Goal: Task Accomplishment & Management: Manage account settings

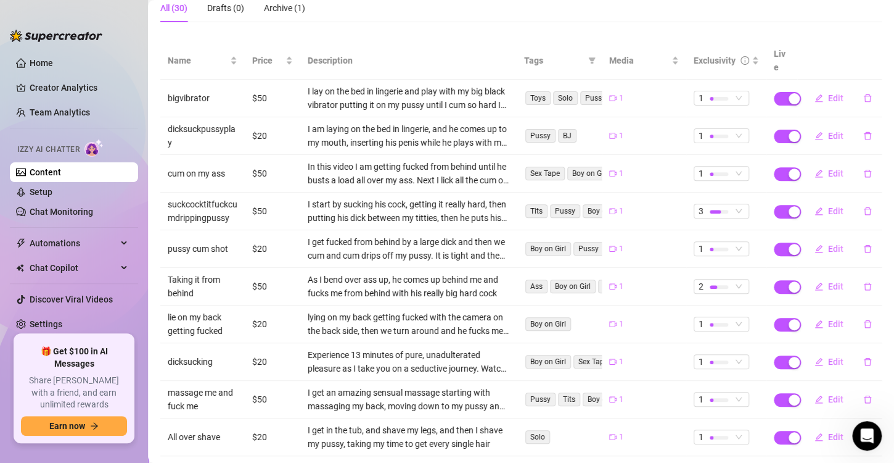
scroll to position [173, 0]
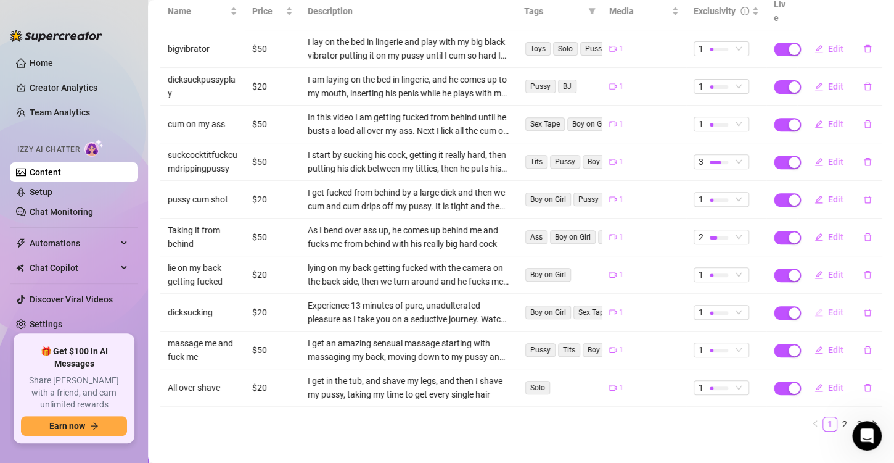
click at [828, 307] on span "Edit" at bounding box center [835, 312] width 15 height 10
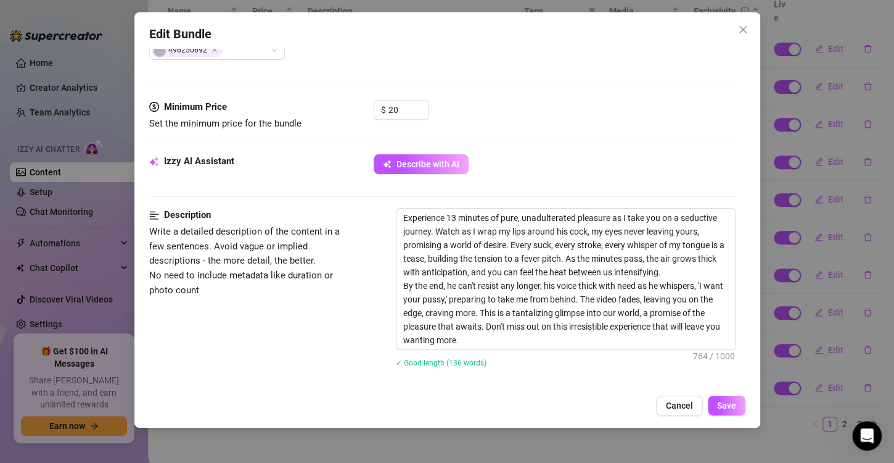
scroll to position [370, 0]
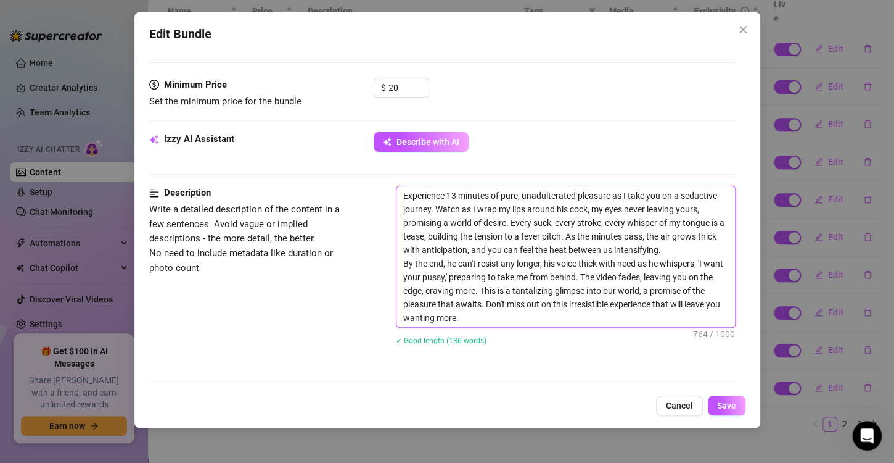
drag, startPoint x: 505, startPoint y: 317, endPoint x: 389, endPoint y: 191, distance: 172.0
click at [389, 191] on div "Description Write a detailed description of the content in a few sentences. Avo…" at bounding box center [442, 273] width 587 height 175
click at [673, 402] on span "Cancel" at bounding box center [679, 405] width 27 height 10
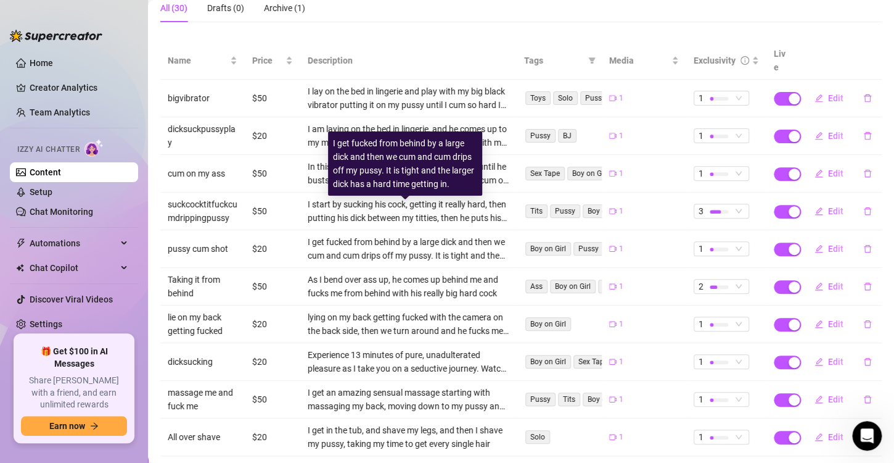
scroll to position [173, 0]
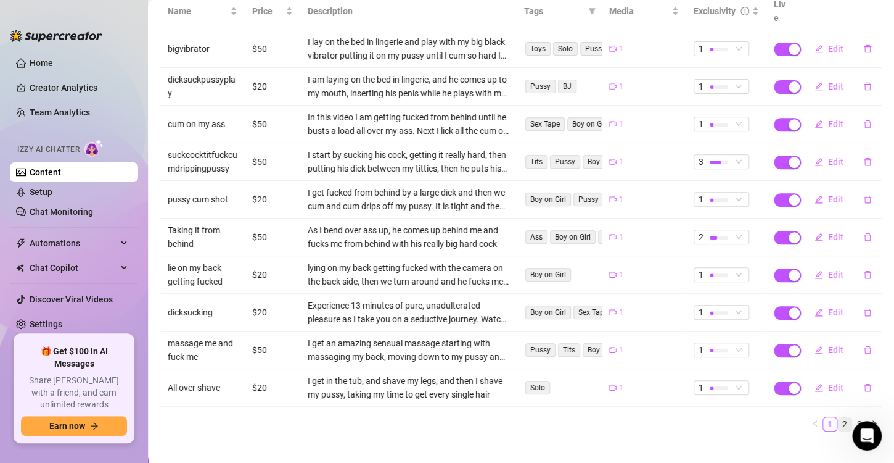
click at [838, 417] on link "2" at bounding box center [845, 424] width 14 height 14
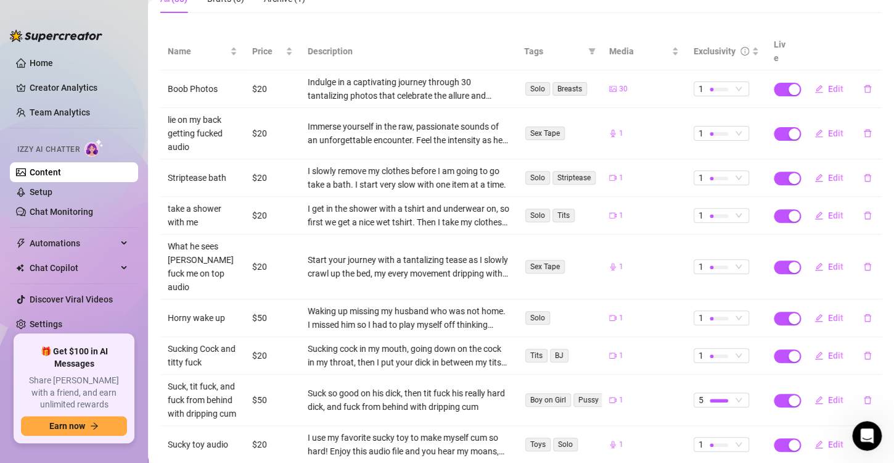
scroll to position [111, 0]
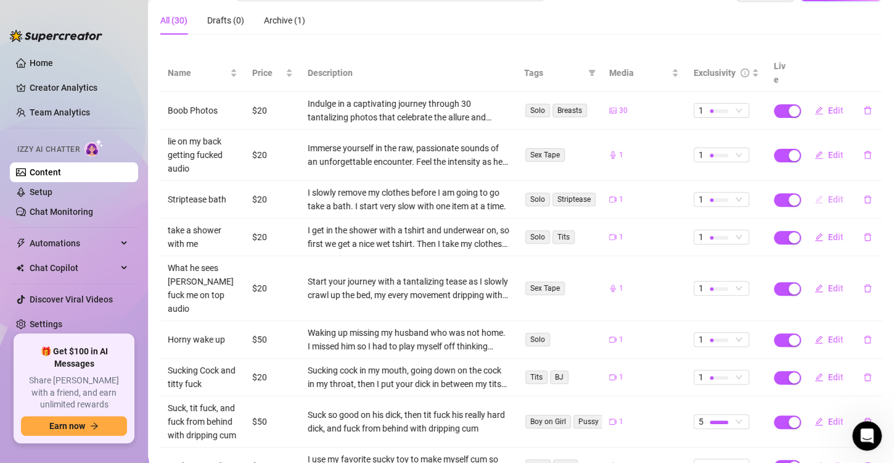
click at [828, 194] on span "Edit" at bounding box center [835, 199] width 15 height 10
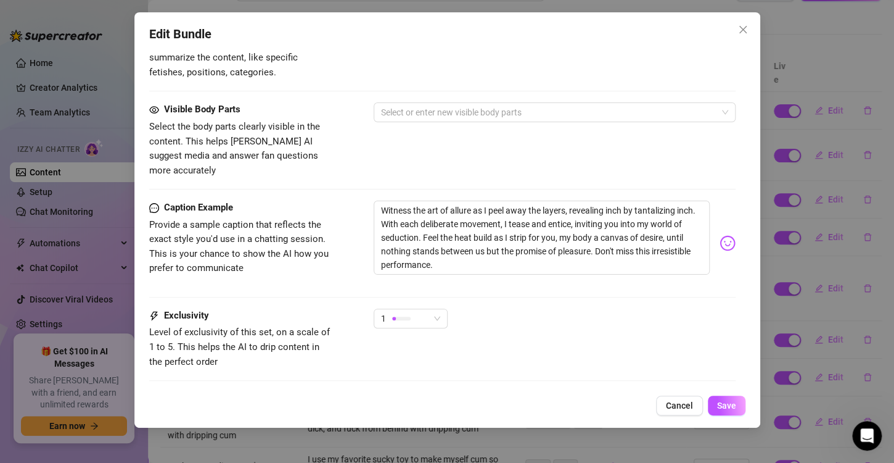
scroll to position [678, 0]
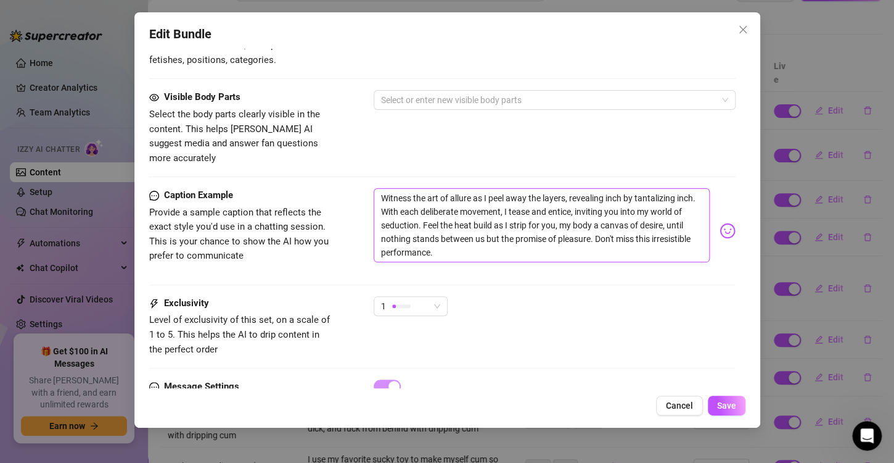
drag, startPoint x: 497, startPoint y: 237, endPoint x: 379, endPoint y: 184, distance: 129.2
click at [379, 188] on textarea "Witness the art of allure as I peel away the layers, revealing inch by tantaliz…" at bounding box center [542, 225] width 336 height 74
click at [686, 405] on span "Cancel" at bounding box center [679, 405] width 27 height 10
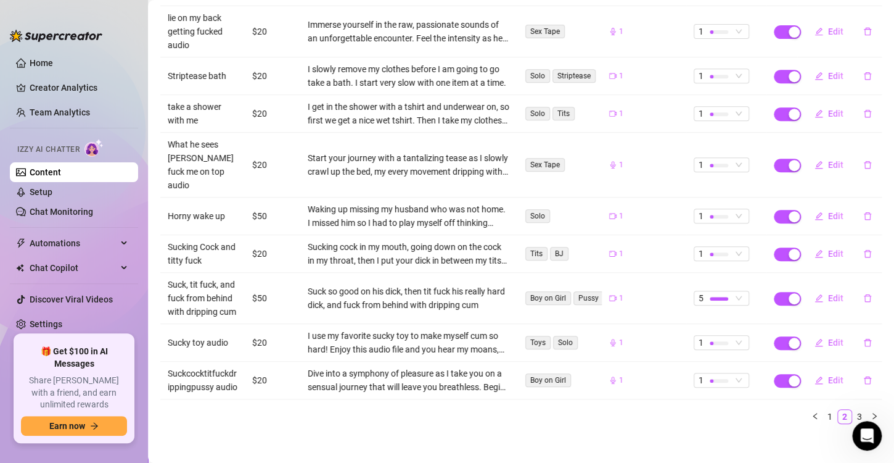
scroll to position [241, 0]
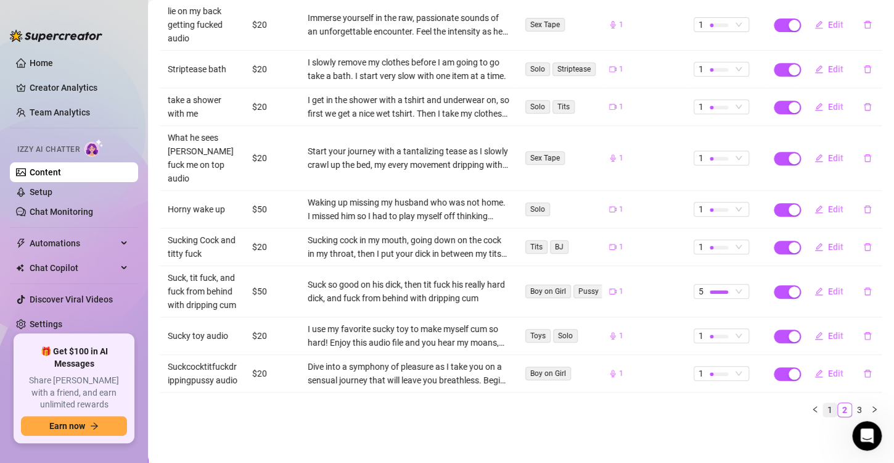
click at [823, 406] on link "1" at bounding box center [830, 410] width 14 height 14
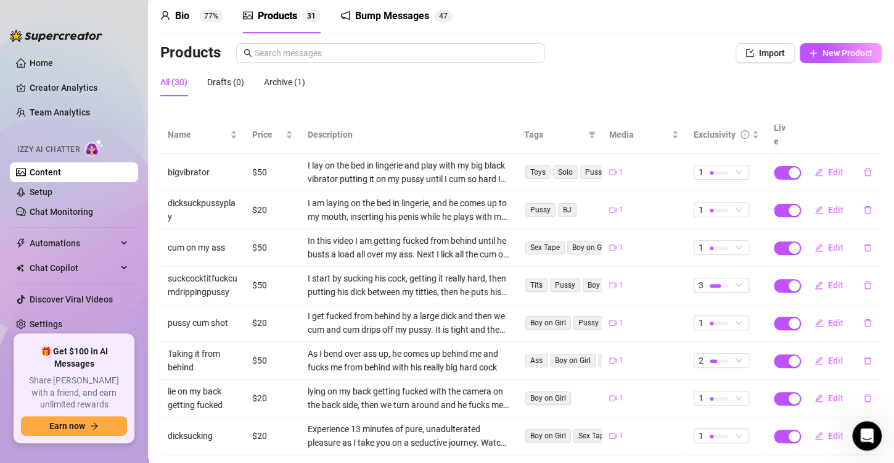
scroll to position [173, 0]
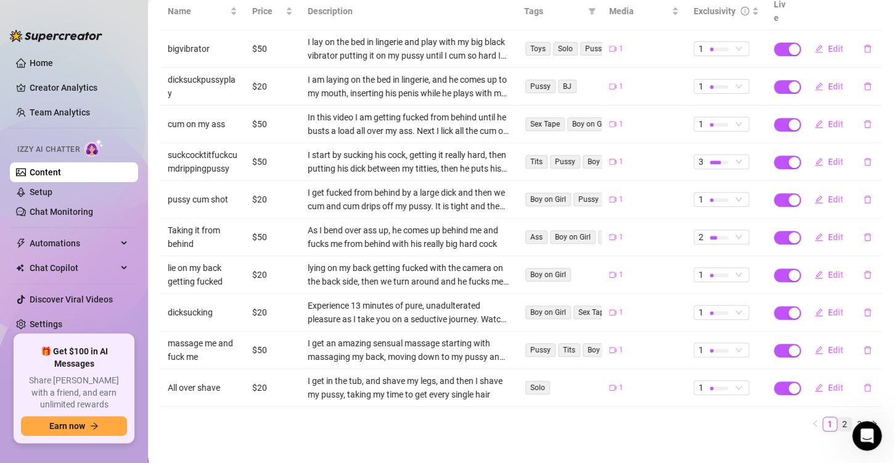
click at [838, 417] on link "2" at bounding box center [845, 424] width 14 height 14
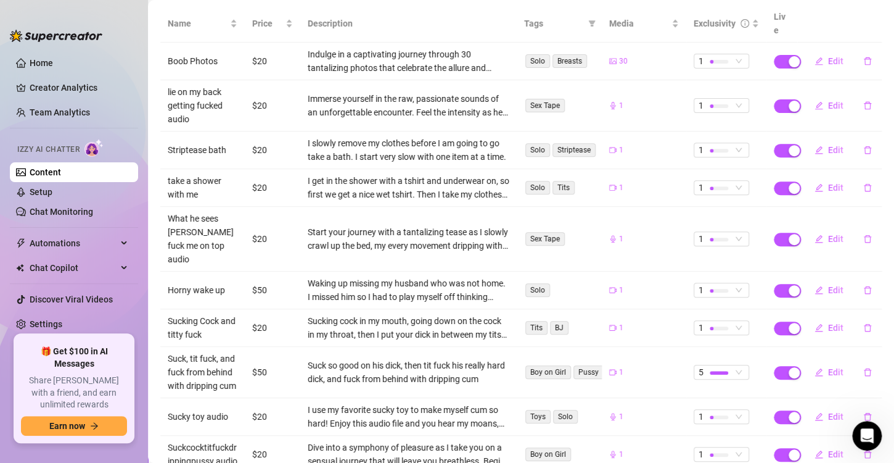
scroll to position [234, 0]
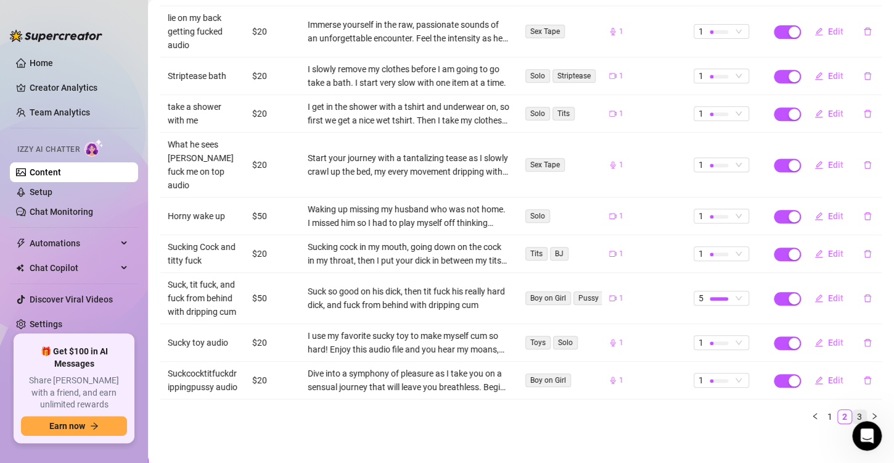
click at [853, 413] on link "3" at bounding box center [860, 417] width 14 height 14
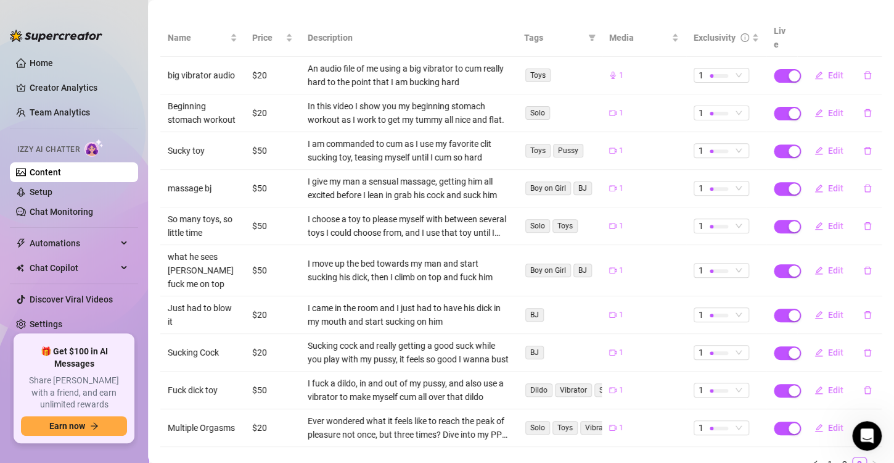
scroll to position [125, 0]
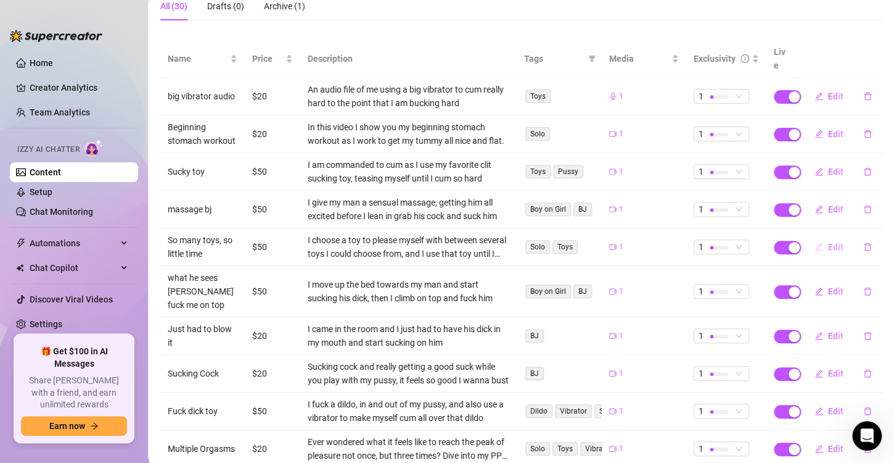
click at [828, 242] on span "Edit" at bounding box center [835, 247] width 15 height 10
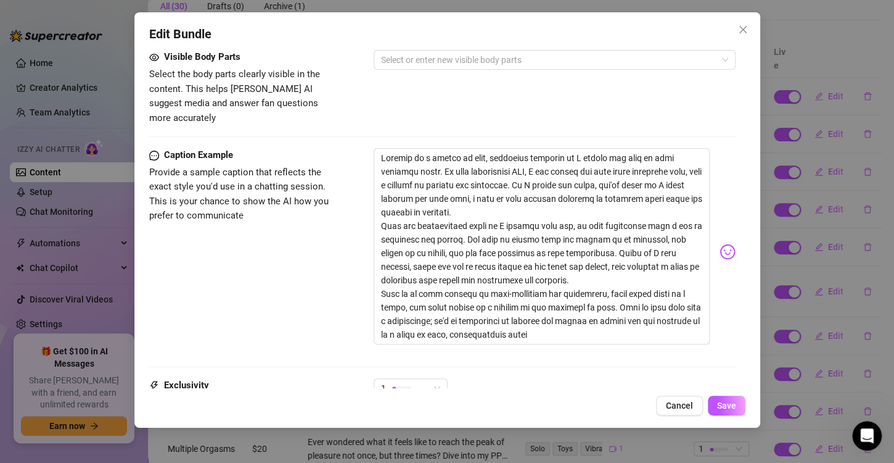
scroll to position [740, 0]
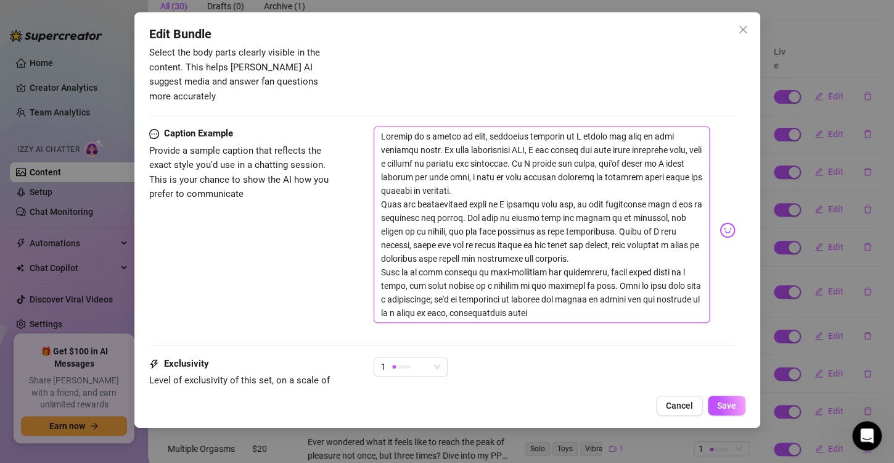
drag, startPoint x: 582, startPoint y: 294, endPoint x: 305, endPoint y: 105, distance: 334.3
click at [670, 402] on span "Cancel" at bounding box center [679, 405] width 27 height 10
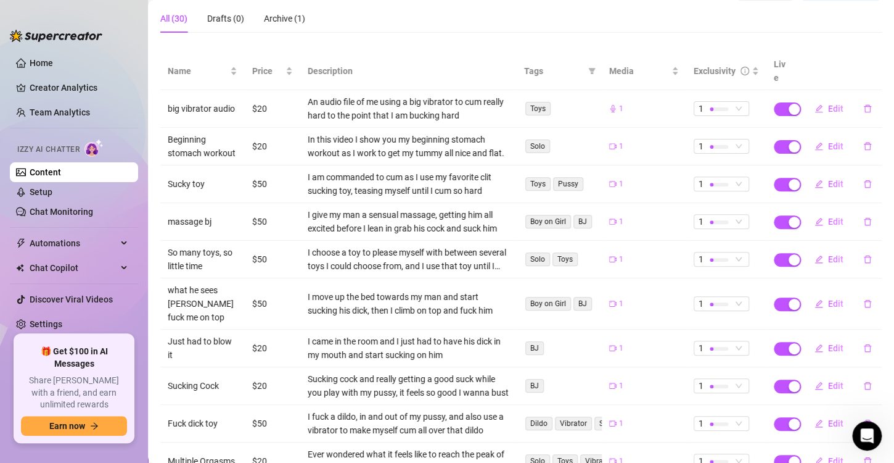
scroll to position [187, 0]
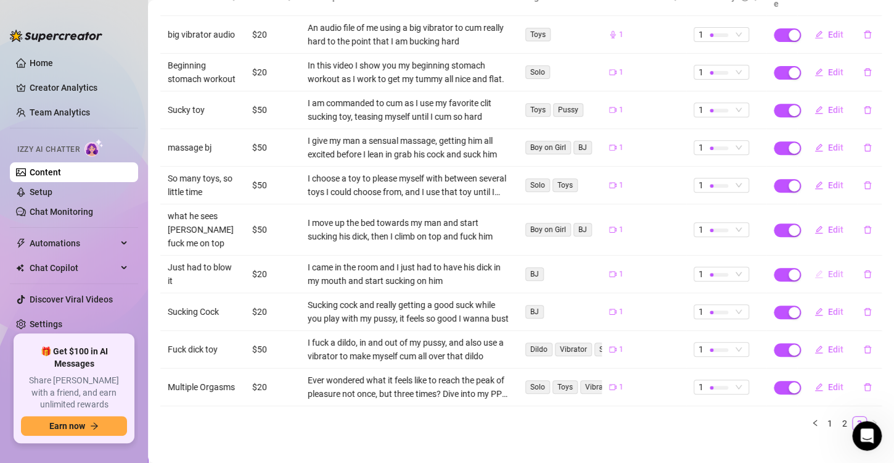
click at [829, 269] on span "Edit" at bounding box center [835, 274] width 15 height 10
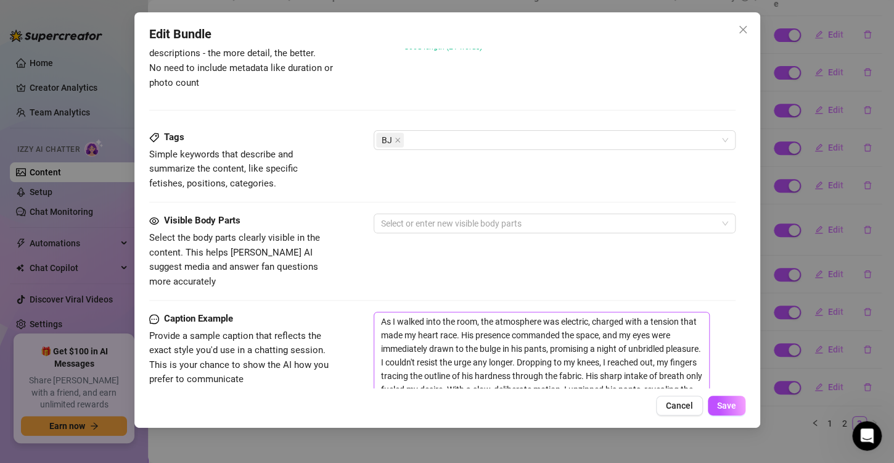
scroll to position [678, 0]
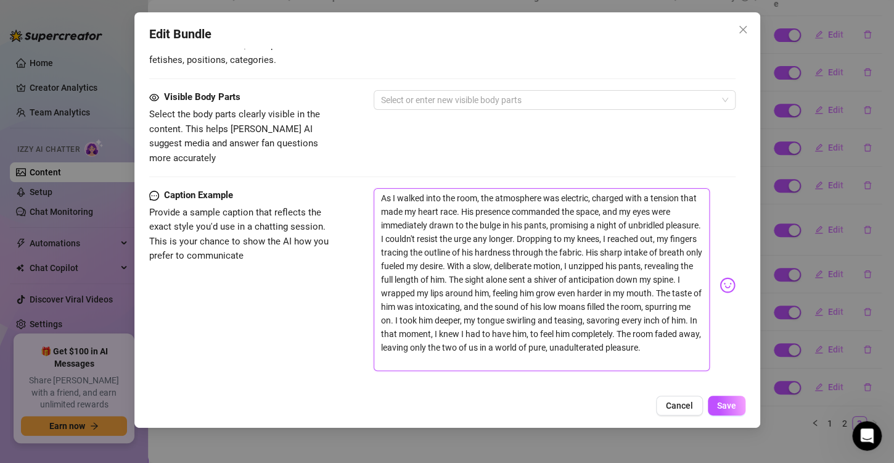
click at [525, 260] on textarea "As I walked into the room, the atmosphere was electric, charged with a tension …" at bounding box center [542, 279] width 336 height 183
click at [680, 402] on span "Cancel" at bounding box center [679, 405] width 27 height 10
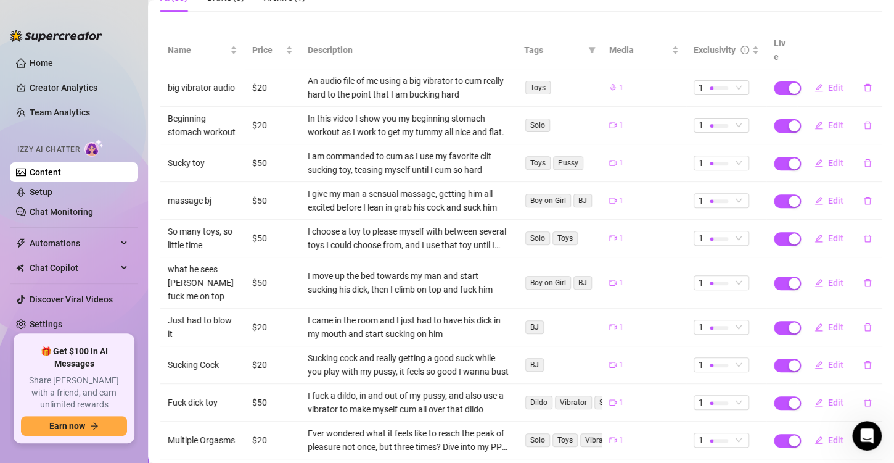
scroll to position [187, 0]
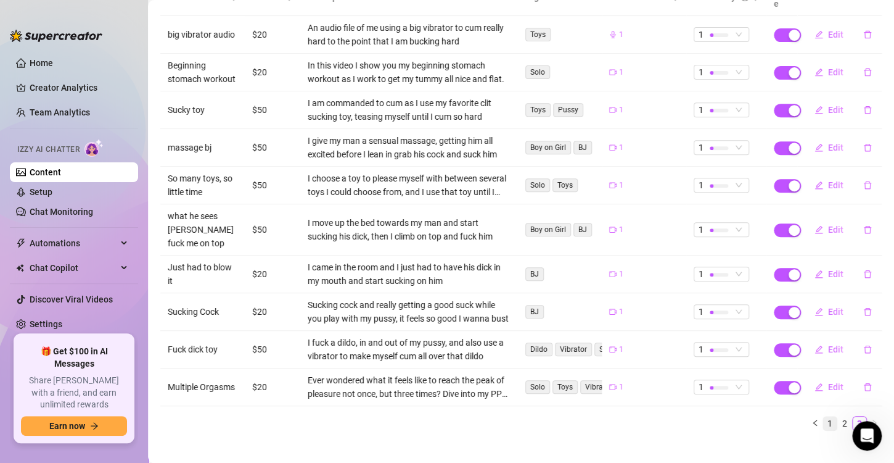
click at [823, 416] on link "1" at bounding box center [830, 423] width 14 height 14
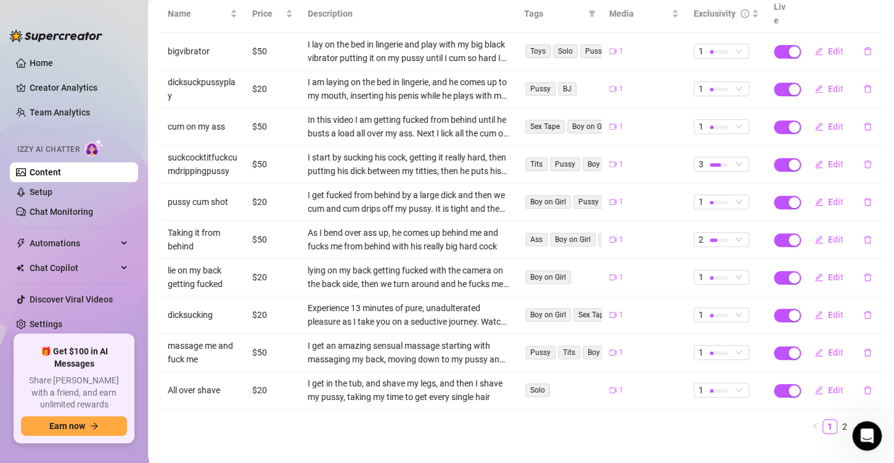
scroll to position [173, 0]
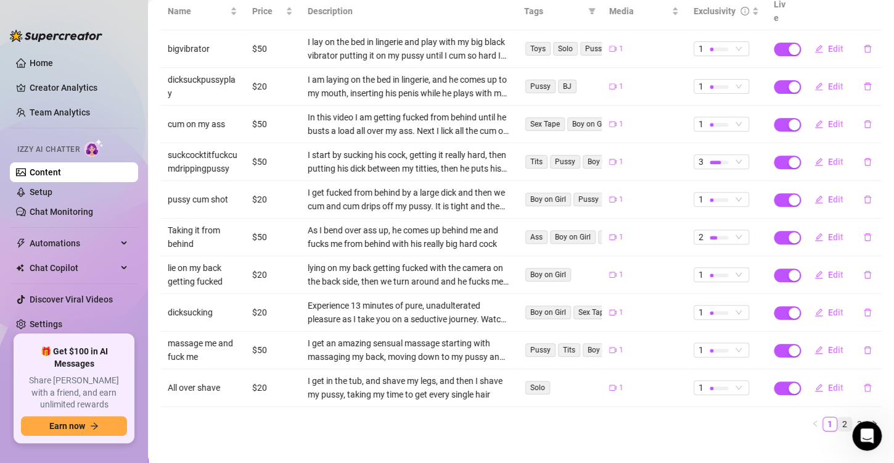
click at [838, 417] on link "2" at bounding box center [845, 424] width 14 height 14
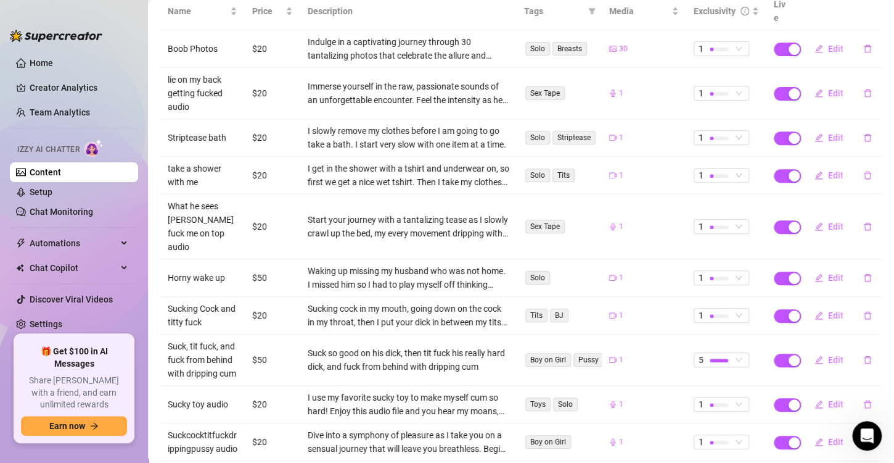
scroll to position [111, 0]
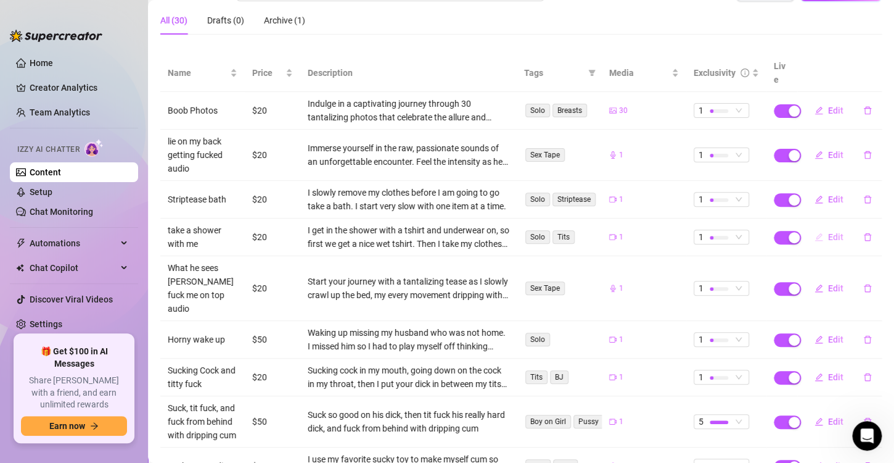
click at [828, 232] on span "Edit" at bounding box center [835, 237] width 15 height 10
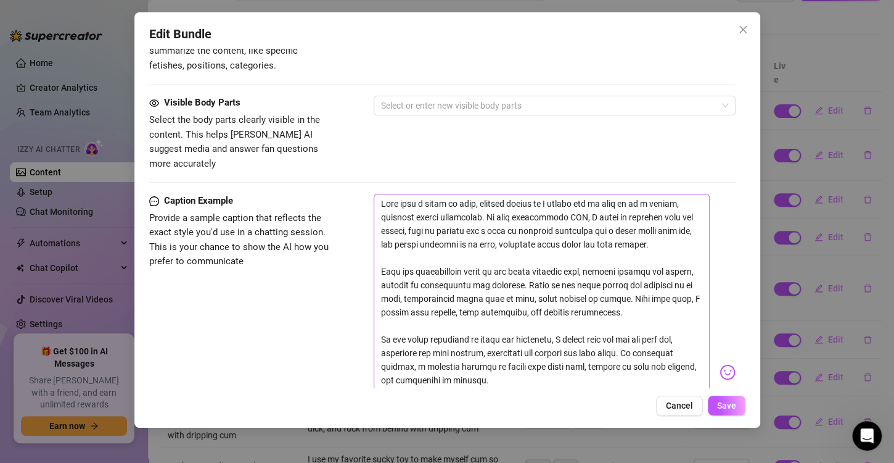
scroll to position [740, 0]
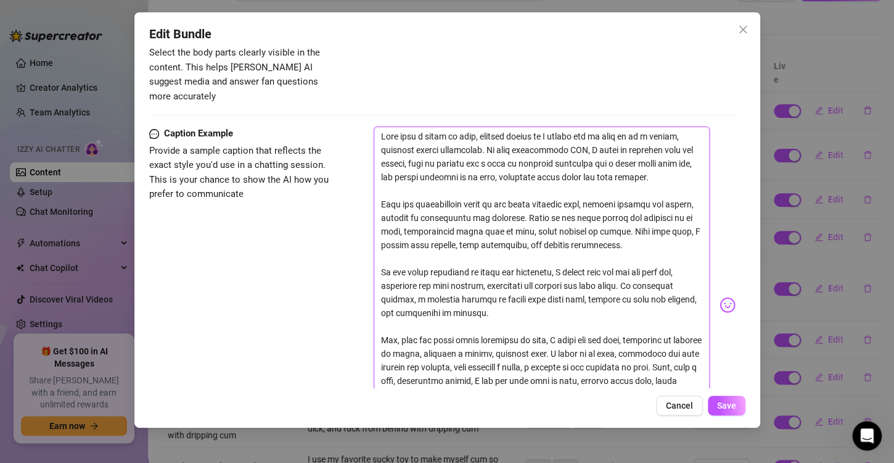
click at [526, 220] on textarea at bounding box center [542, 298] width 336 height 345
click at [677, 408] on span "Cancel" at bounding box center [679, 405] width 27 height 10
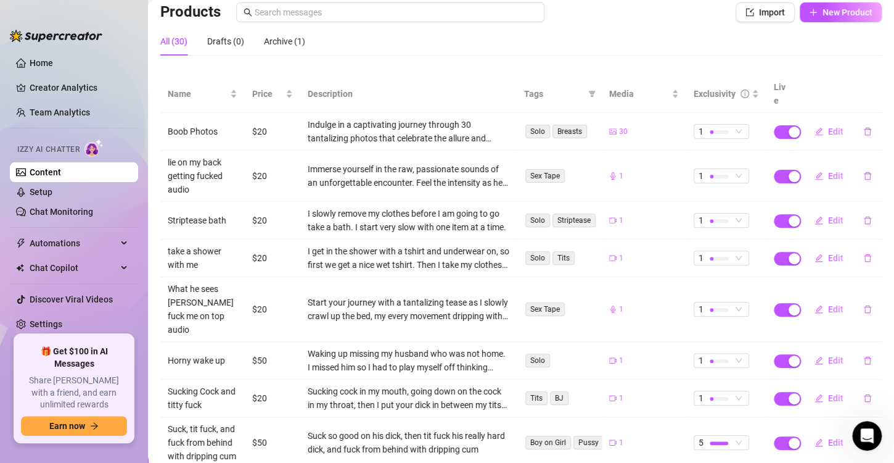
scroll to position [111, 0]
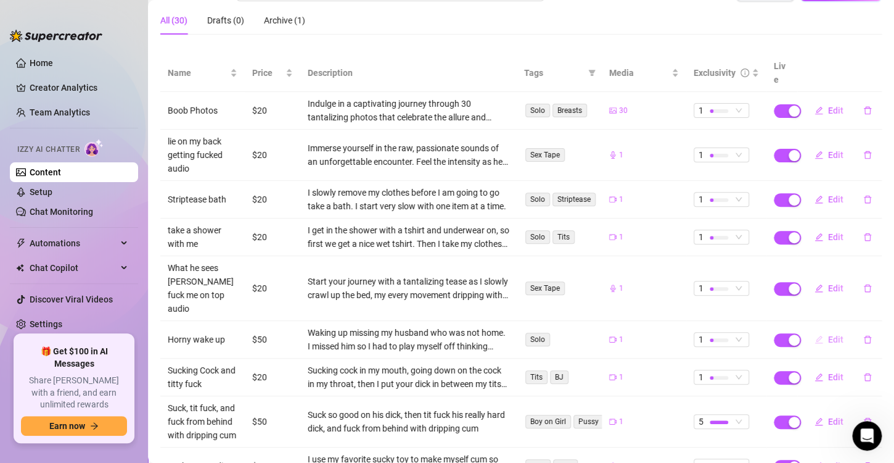
click at [828, 334] on span "Edit" at bounding box center [835, 339] width 15 height 10
type textarea "I woke with a start, the sheets tangled around me, my body aching with a longin…"
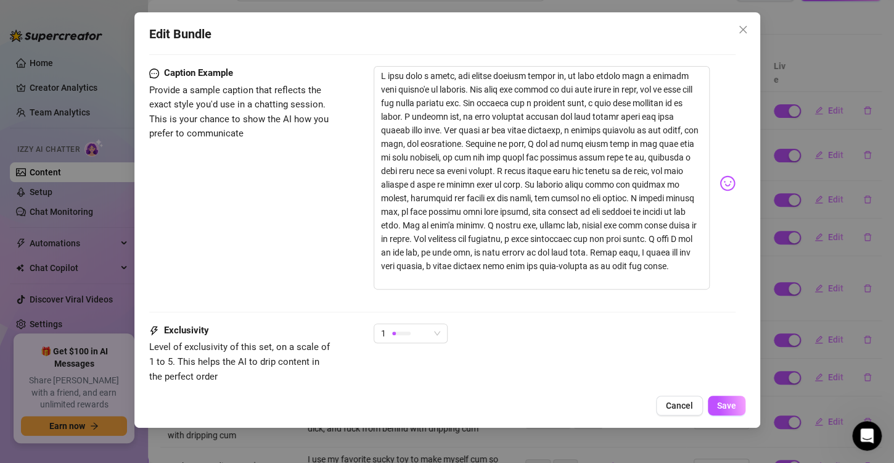
scroll to position [802, 0]
click at [542, 259] on textarea at bounding box center [542, 176] width 336 height 223
click at [680, 404] on span "Cancel" at bounding box center [679, 405] width 27 height 10
